Goal: Task Accomplishment & Management: Complete application form

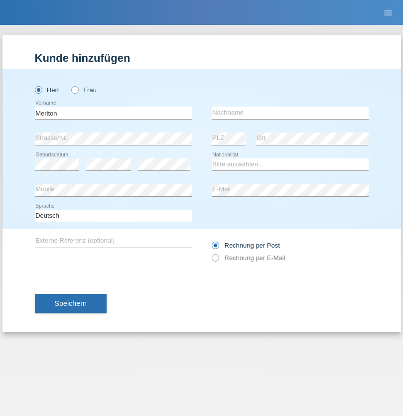
type input "Meriton"
click at [290, 113] on input "text" at bounding box center [290, 113] width 157 height 12
type input "Demolli"
select select "CH"
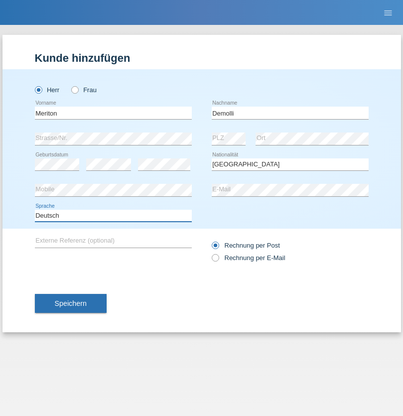
select select "en"
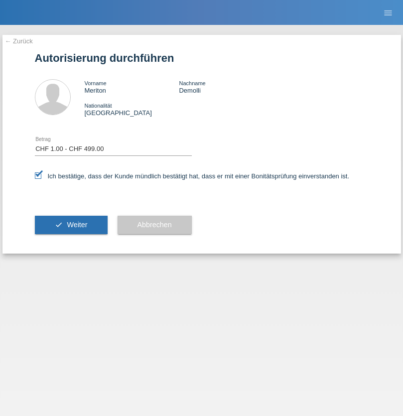
select select "1"
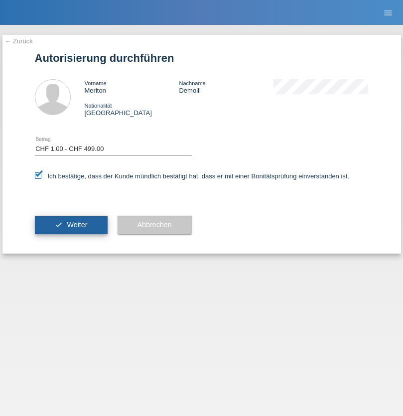
click at [71, 225] on span "Weiter" at bounding box center [77, 225] width 20 height 8
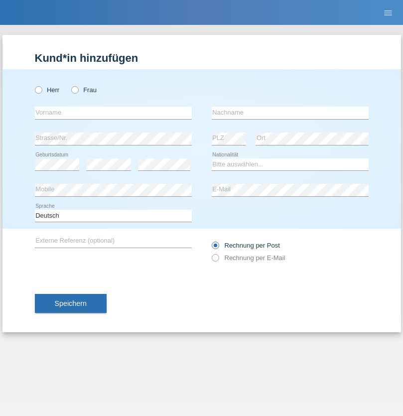
radio input "true"
click at [113, 113] on input "text" at bounding box center [113, 113] width 157 height 12
type input "Caille"
click at [290, 113] on input "text" at bounding box center [290, 113] width 157 height 12
type input "Barbara"
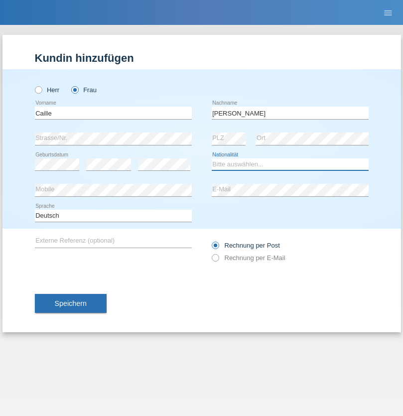
select select "CH"
radio input "true"
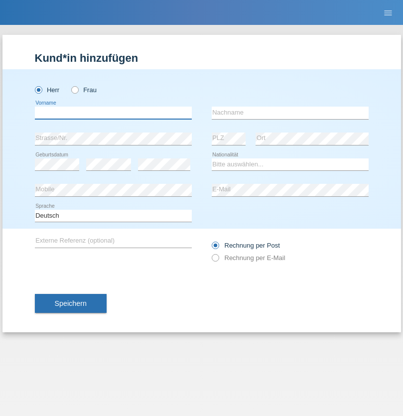
click at [113, 113] on input "text" at bounding box center [113, 113] width 157 height 12
type input "firat"
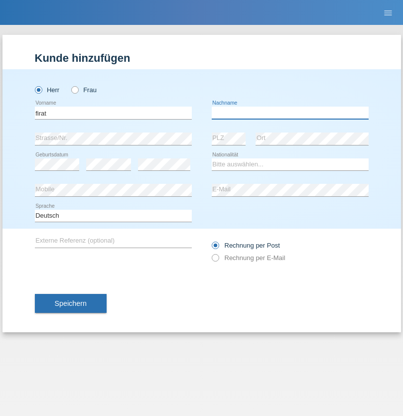
click at [290, 113] on input "text" at bounding box center [290, 113] width 157 height 12
type input "kara"
select select "CH"
radio input "true"
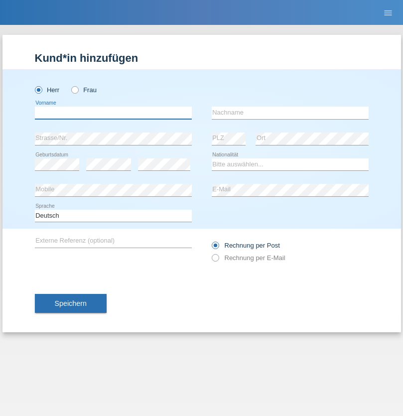
click at [113, 113] on input "text" at bounding box center [113, 113] width 157 height 12
type input "Kevin"
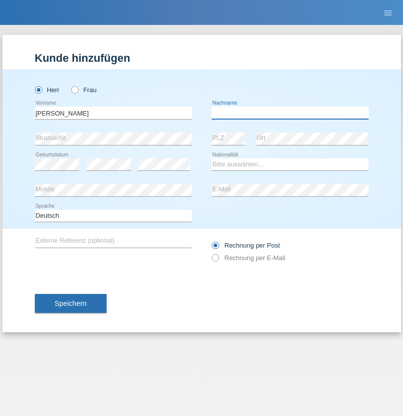
click at [290, 113] on input "text" at bounding box center [290, 113] width 157 height 12
type input "Ferhati"
select select "DE"
select select "C"
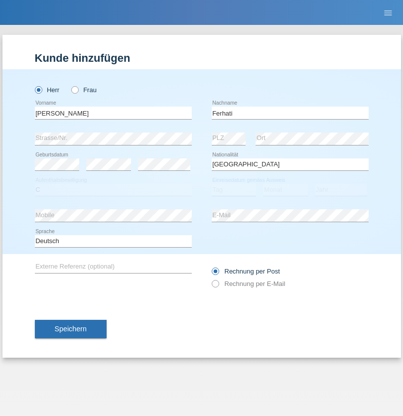
select select "14"
select select "02"
select select "2021"
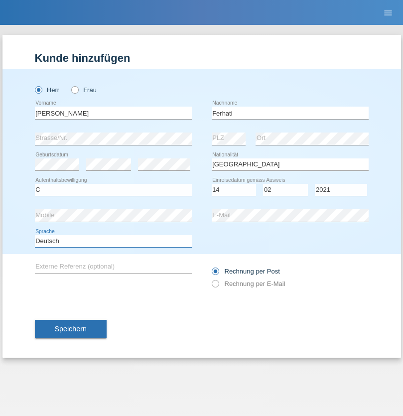
select select "en"
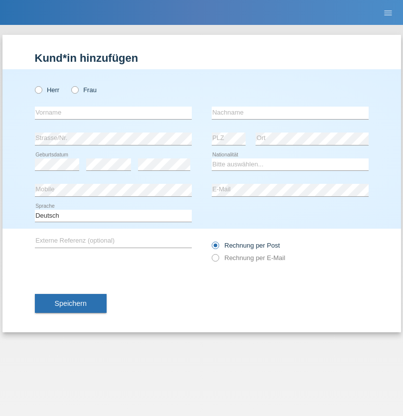
radio input "true"
click at [113, 113] on input "text" at bounding box center [113, 113] width 157 height 12
type input "[PERSON_NAME]"
click at [290, 113] on input "text" at bounding box center [290, 113] width 157 height 12
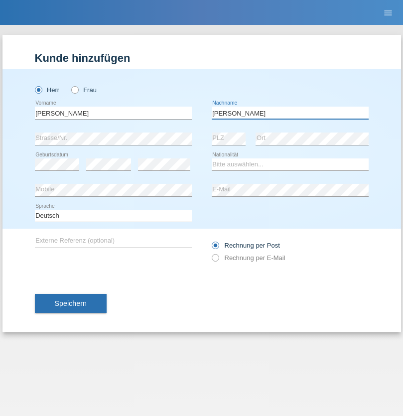
type input "[PERSON_NAME]"
select select "RO"
select select "C"
select select "11"
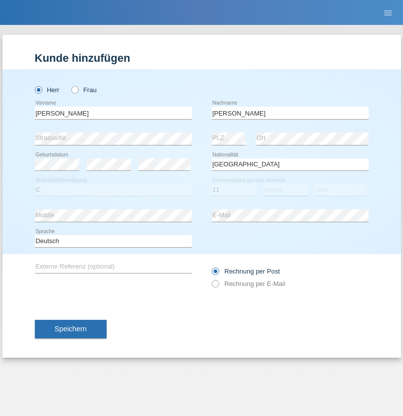
select select "02"
select select "2011"
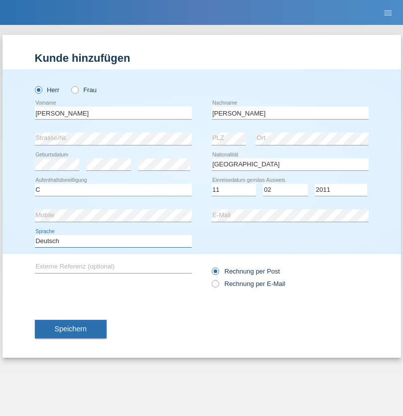
select select "en"
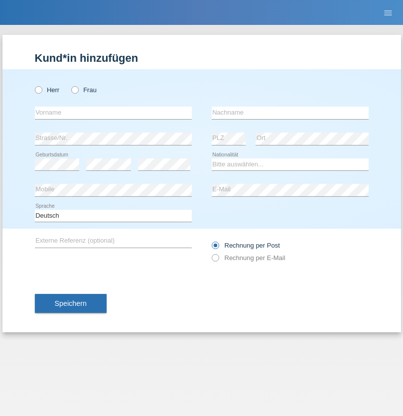
radio input "true"
click at [113, 113] on input "text" at bounding box center [113, 113] width 157 height 12
type input "[PERSON_NAME]"
click at [290, 113] on input "text" at bounding box center [290, 113] width 157 height 12
type input "Ymeri"
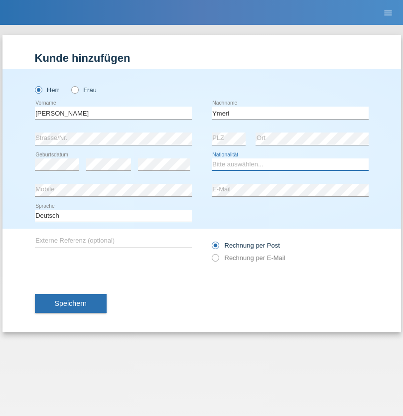
select select "XK"
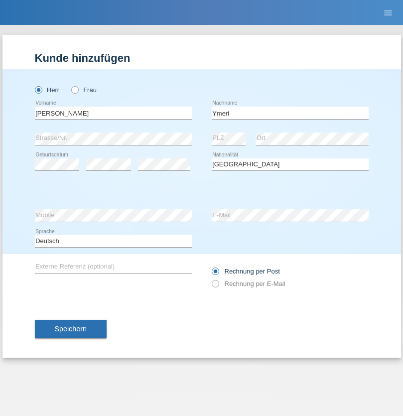
select select "C"
select select "21"
select select "03"
select select "1991"
